Goal: Complete application form

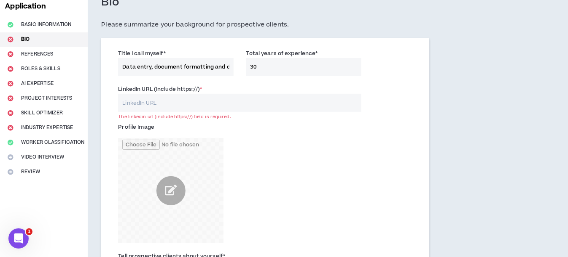
click at [132, 102] on input "LinkedIn URL (Include https://) *" at bounding box center [239, 103] width 243 height 18
drag, startPoint x: 116, startPoint y: 88, endPoint x: 140, endPoint y: 89, distance: 24.0
click at [140, 89] on div "LinkedIn URL (Include https://) * The linkedin url (include https://) field is …" at bounding box center [240, 98] width 256 height 27
copy label "LinkedIn"
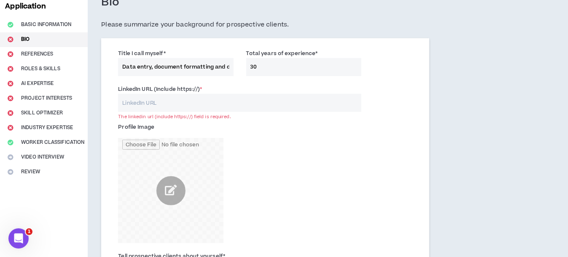
click at [145, 101] on input "LinkedIn URL (Include https://) *" at bounding box center [239, 103] width 243 height 18
paste input "[DOMAIN_NAME][URL][PERSON_NAME]"
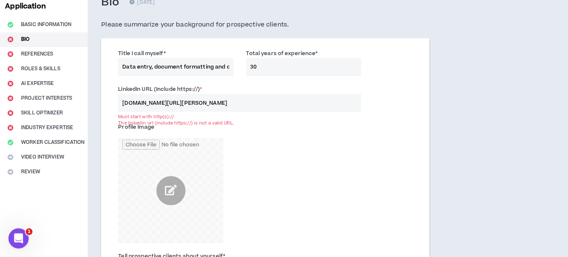
click at [180, 88] on label "LinkedIn URL (Include https://) *" at bounding box center [160, 89] width 84 height 13
click at [180, 94] on input "[DOMAIN_NAME][URL][PERSON_NAME]" at bounding box center [239, 103] width 243 height 18
click at [179, 88] on label "LinkedIn URL (Include https://) *" at bounding box center [160, 89] width 84 height 13
click at [179, 94] on input "[DOMAIN_NAME][URL][PERSON_NAME]" at bounding box center [239, 103] width 243 height 18
drag, startPoint x: 178, startPoint y: 88, endPoint x: 198, endPoint y: 91, distance: 19.9
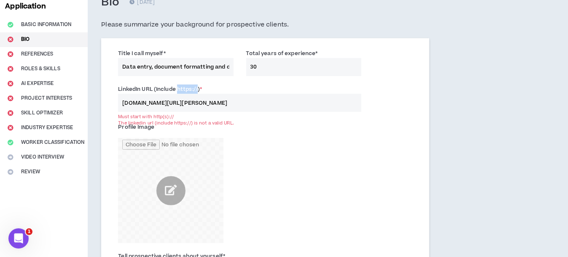
click at [198, 91] on label "LinkedIn URL (Include https://) *" at bounding box center [160, 89] width 84 height 13
copy label "https://"
click at [122, 103] on input "[DOMAIN_NAME][URL][PERSON_NAME]" at bounding box center [239, 103] width 243 height 18
paste input "https://"
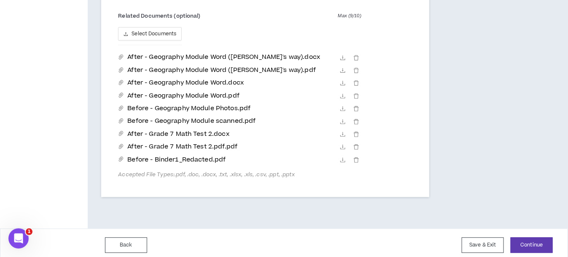
scroll to position [594, 0]
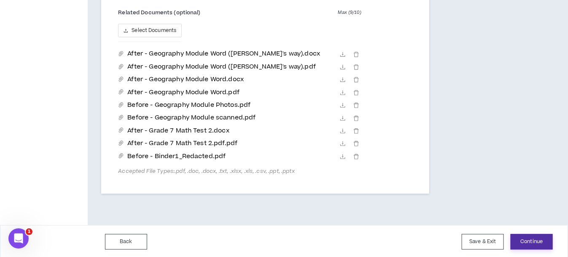
type input "[URL][DOMAIN_NAME][PERSON_NAME]"
click at [544, 242] on button "Continue" at bounding box center [531, 242] width 42 height 16
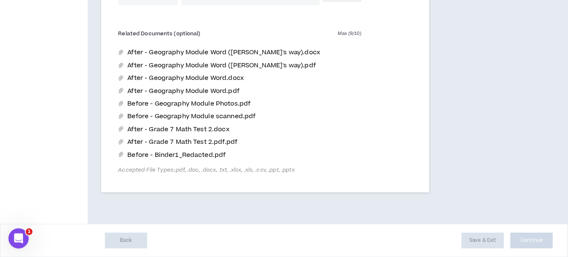
scroll to position [572, 0]
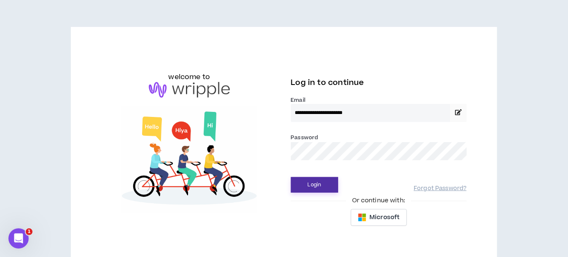
click at [312, 183] on button "Login" at bounding box center [314, 185] width 47 height 16
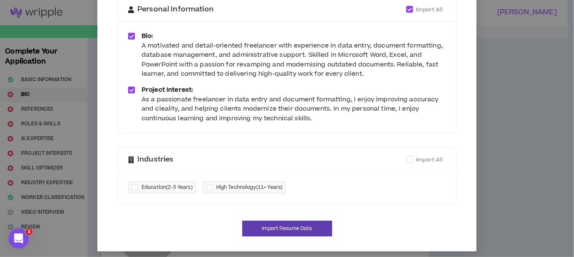
scroll to position [91, 0]
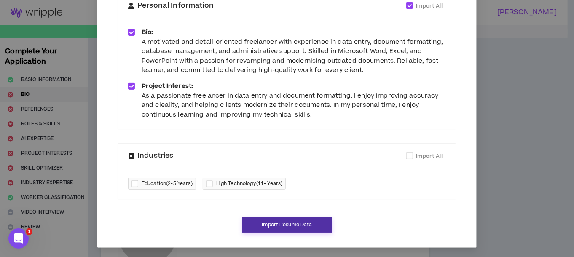
click at [300, 225] on button "Import Resume Data" at bounding box center [287, 225] width 90 height 16
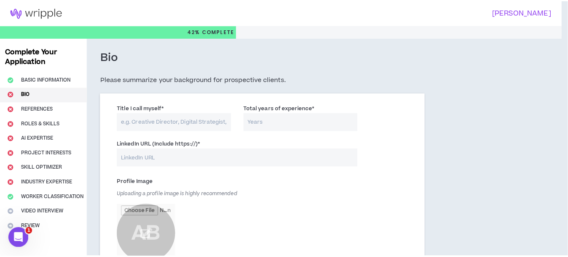
scroll to position [83, 0]
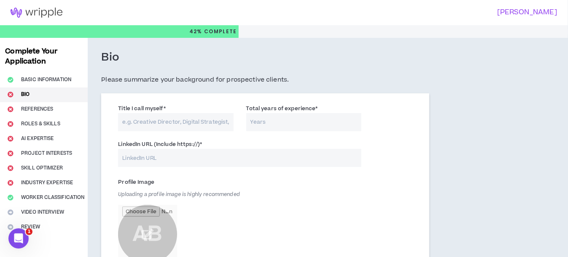
click at [144, 155] on input "LinkedIn URL (Include https://) *" at bounding box center [239, 158] width 243 height 18
type input "[URL][DOMAIN_NAME][PERSON_NAME]"
click at [159, 120] on input "Title I call myself *" at bounding box center [175, 122] width 115 height 18
type input "Data entry, document formatting and database management"
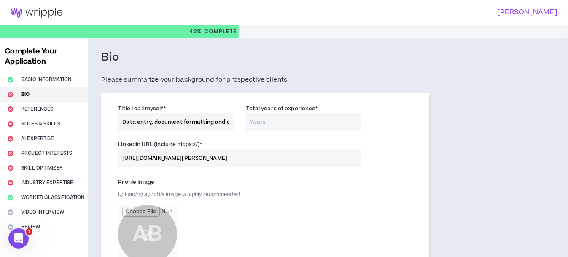
click at [262, 119] on input "Total years of experience *" at bounding box center [303, 122] width 115 height 18
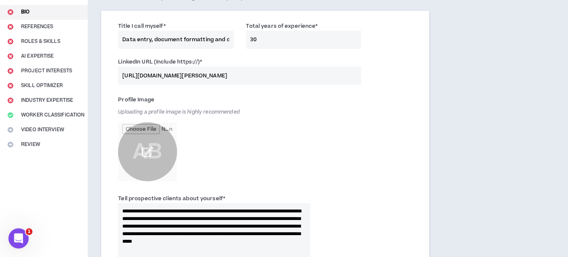
scroll to position [84, 0]
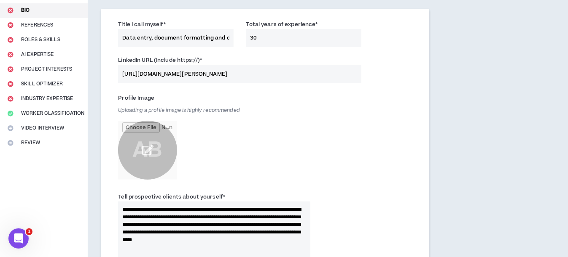
type input "30"
click at [153, 155] on input "file" at bounding box center [147, 150] width 59 height 59
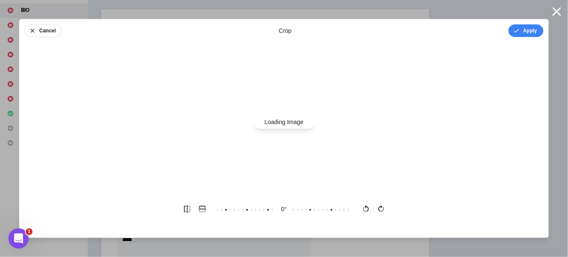
scroll to position [0, 0]
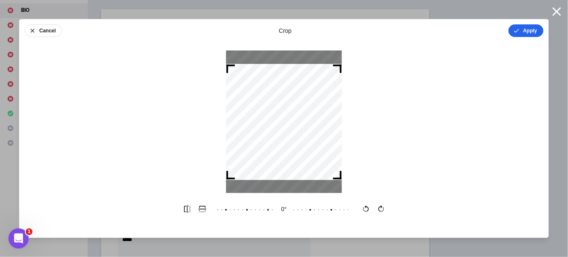
click at [529, 30] on button "Apply" at bounding box center [525, 30] width 35 height 13
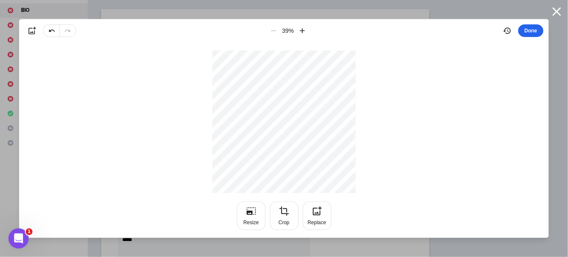
click at [532, 30] on button "Done" at bounding box center [530, 30] width 25 height 13
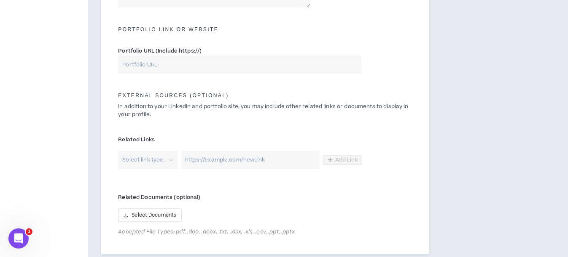
scroll to position [421, 0]
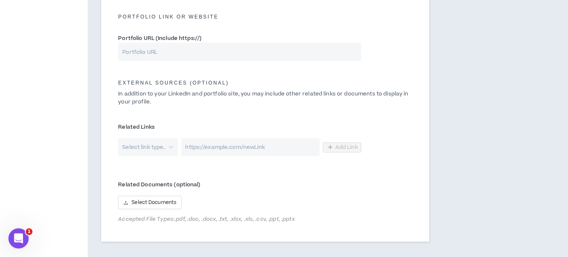
click at [155, 148] on input "search" at bounding box center [145, 148] width 44 height 18
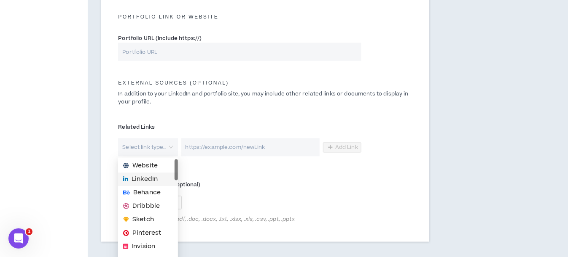
click at [147, 180] on span "LinkedIn" at bounding box center [144, 179] width 26 height 9
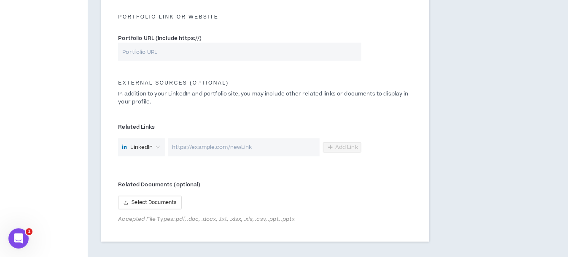
click at [201, 148] on input "url" at bounding box center [243, 148] width 151 height 18
paste input "https://"
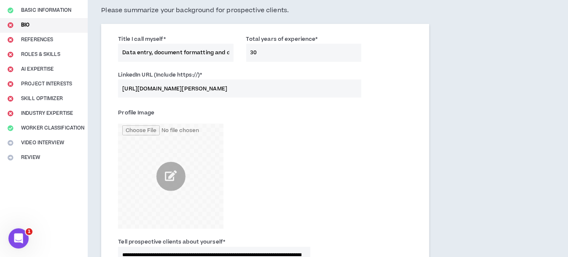
scroll to position [42, 0]
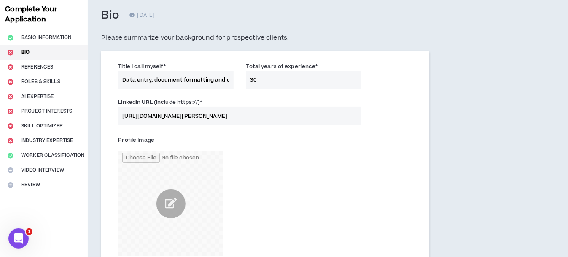
click at [182, 117] on input "[URL][DOMAIN_NAME][PERSON_NAME]" at bounding box center [239, 116] width 243 height 18
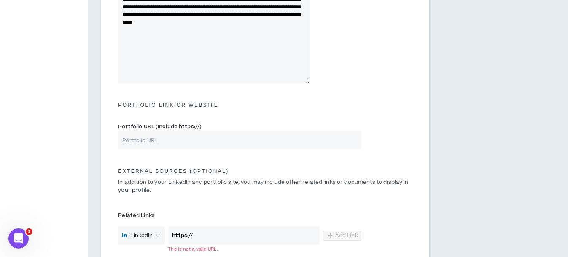
scroll to position [379, 0]
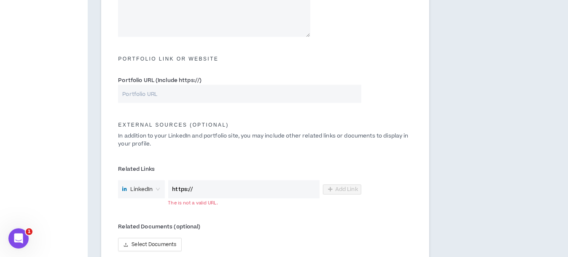
click at [190, 190] on input "https://" at bounding box center [243, 190] width 151 height 18
paste input "[DOMAIN_NAME][URL][PERSON_NAME]"
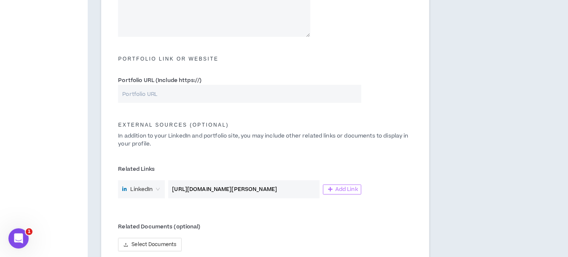
type input "[URL][DOMAIN_NAME][PERSON_NAME]"
click at [337, 189] on span "Add Link" at bounding box center [346, 190] width 23 height 7
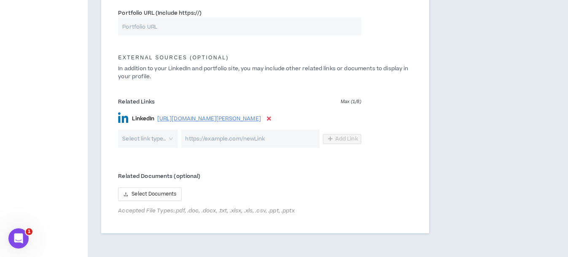
scroll to position [464, 0]
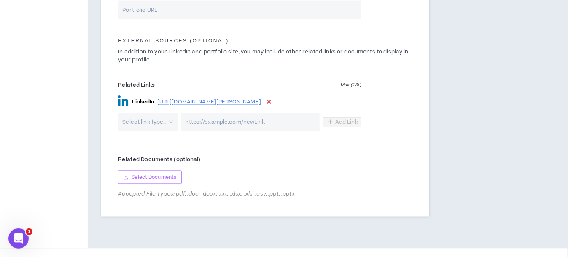
click at [147, 177] on span "Select Documents" at bounding box center [153, 178] width 45 height 8
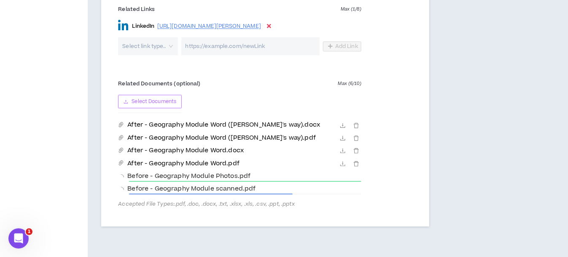
scroll to position [548, 0]
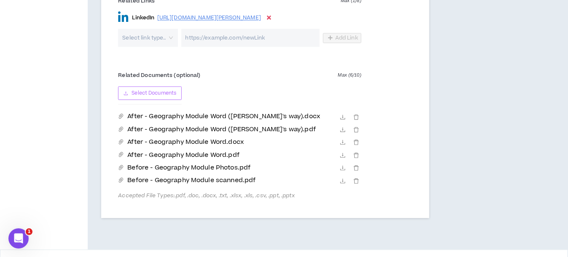
click at [144, 94] on span "Select Documents" at bounding box center [153, 94] width 45 height 8
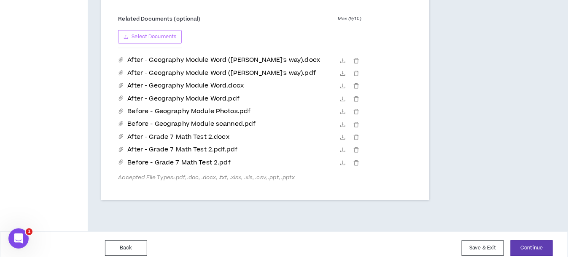
scroll to position [611, 0]
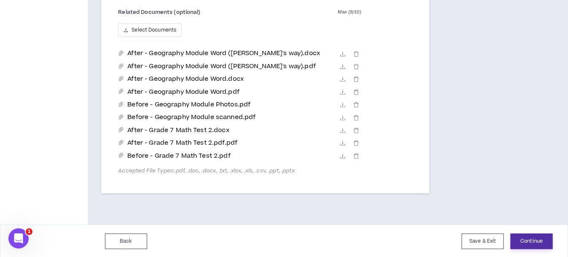
click at [538, 241] on button "Continue" at bounding box center [531, 242] width 42 height 16
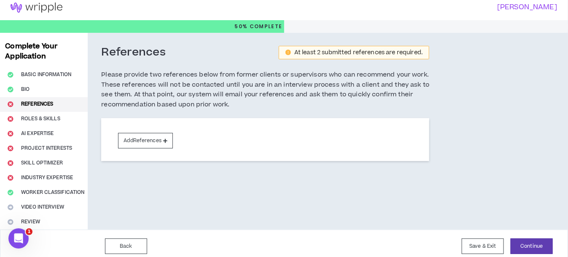
scroll to position [10, 0]
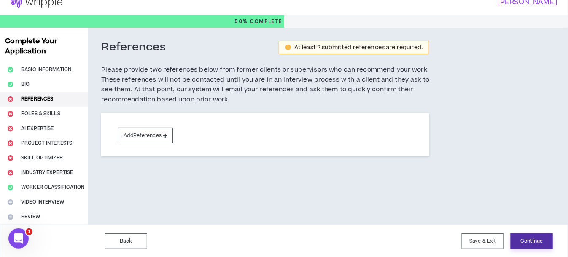
click at [539, 241] on button "Continue" at bounding box center [531, 242] width 42 height 16
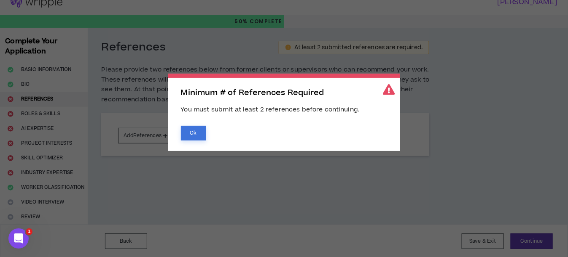
click at [194, 132] on button "Ok" at bounding box center [193, 133] width 25 height 15
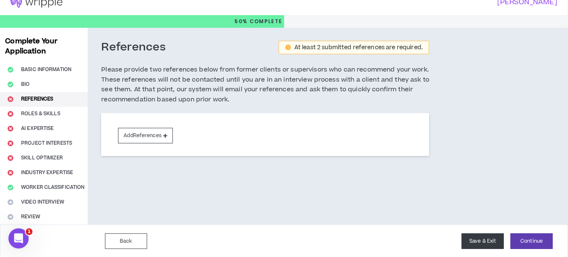
click at [488, 240] on button "Save & Exit" at bounding box center [482, 242] width 42 height 16
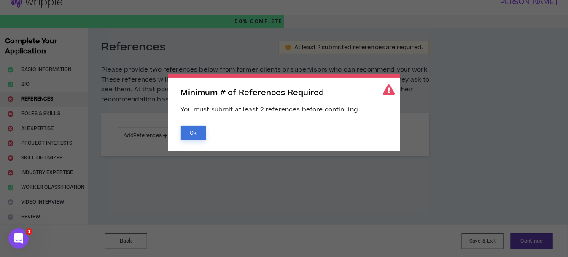
click at [194, 134] on button "Ok" at bounding box center [193, 133] width 25 height 15
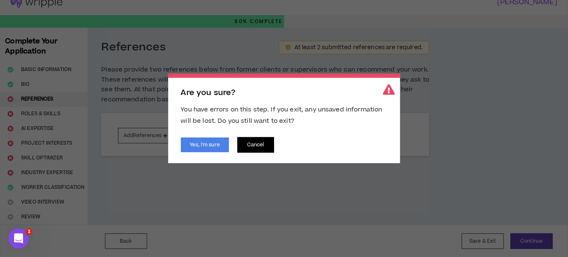
click at [258, 145] on button "Cancel" at bounding box center [255, 145] width 37 height 16
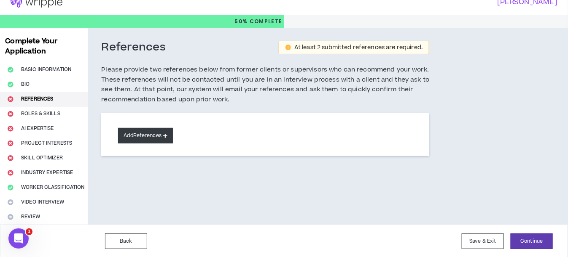
click at [160, 134] on button "Add References" at bounding box center [145, 136] width 55 height 16
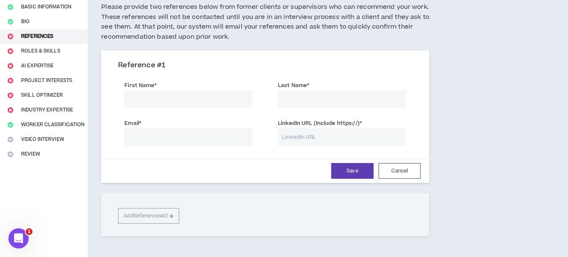
scroll to position [126, 0]
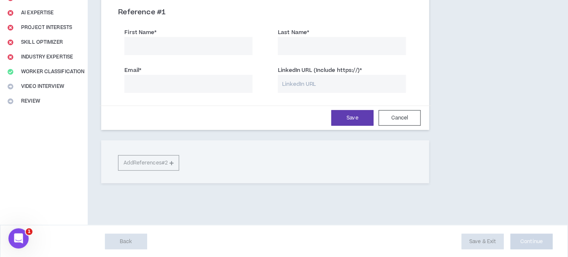
click at [206, 217] on div "References At least 2 submitted references are required. Please provide two ref…" at bounding box center [265, 69] width 355 height 314
click at [398, 118] on button "Cancel" at bounding box center [399, 118] width 42 height 16
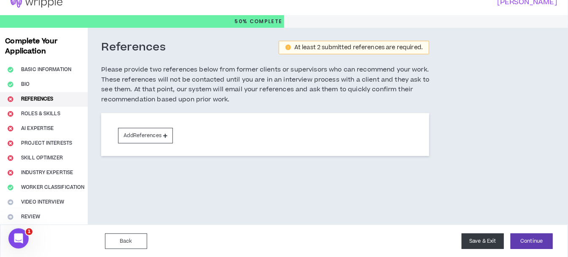
click at [480, 242] on button "Save & Exit" at bounding box center [482, 242] width 42 height 16
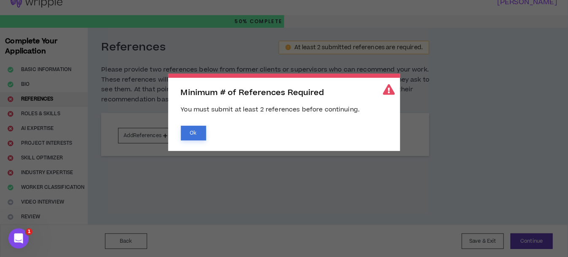
click at [199, 134] on button "Ok" at bounding box center [193, 133] width 25 height 15
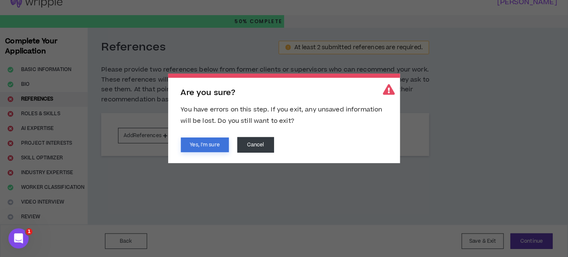
click at [200, 144] on button "Yes, I'm sure" at bounding box center [205, 145] width 48 height 15
